Goal: Task Accomplishment & Management: Manage account settings

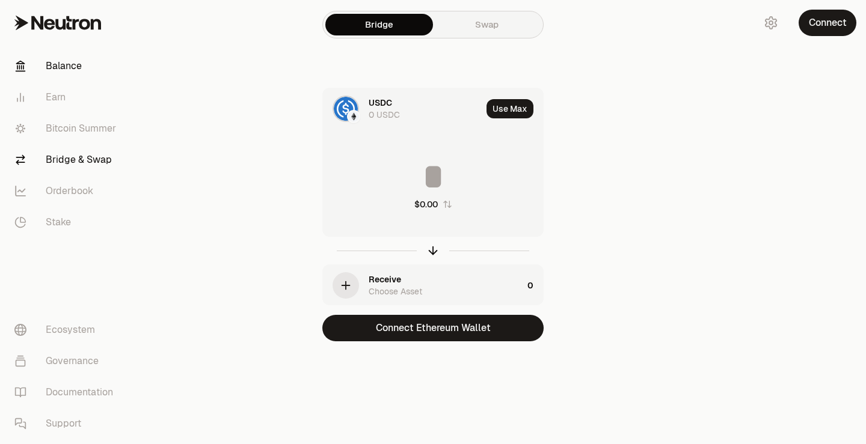
click at [71, 64] on link "Balance" at bounding box center [67, 66] width 125 height 31
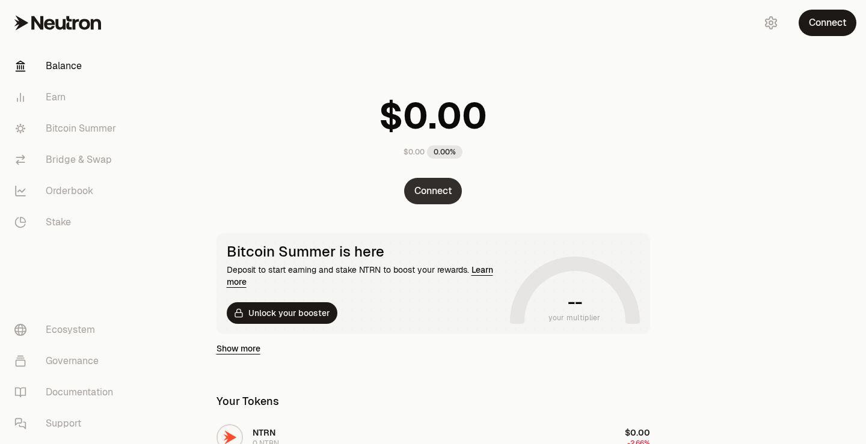
click at [437, 191] on button "Connect" at bounding box center [433, 191] width 58 height 26
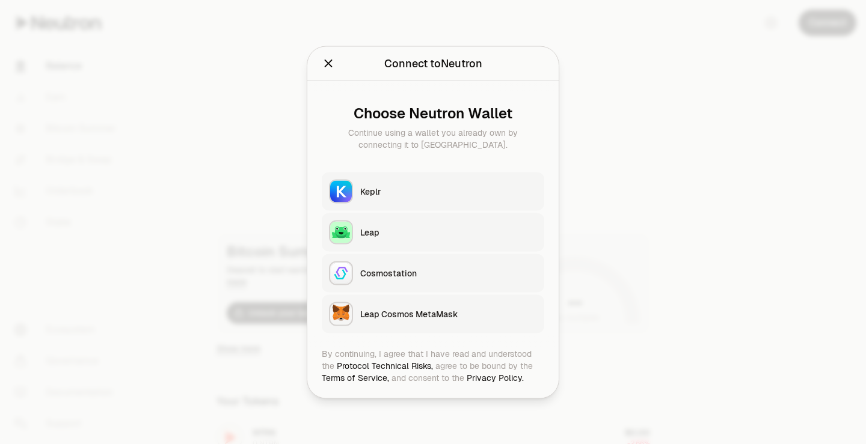
click at [389, 296] on button "Leap Cosmos MetaMask" at bounding box center [433, 314] width 222 height 38
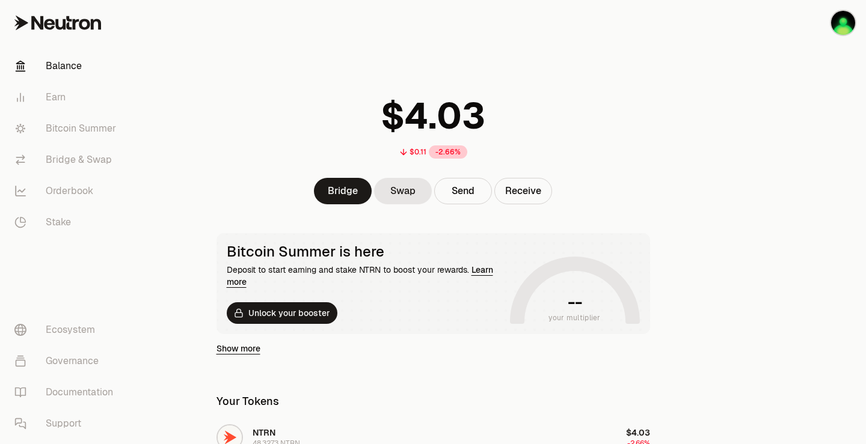
click at [477, 42] on div "$0.11 -2.66% Bridge Swap Send Receive Bitcoin Summer is here Deposit to start e…" at bounding box center [433, 306] width 462 height 612
click at [47, 65] on link "Balance" at bounding box center [67, 66] width 125 height 31
click at [628, 159] on div "$0.11 -2.66%" at bounding box center [433, 124] width 462 height 94
